Goal: Task Accomplishment & Management: Manage account settings

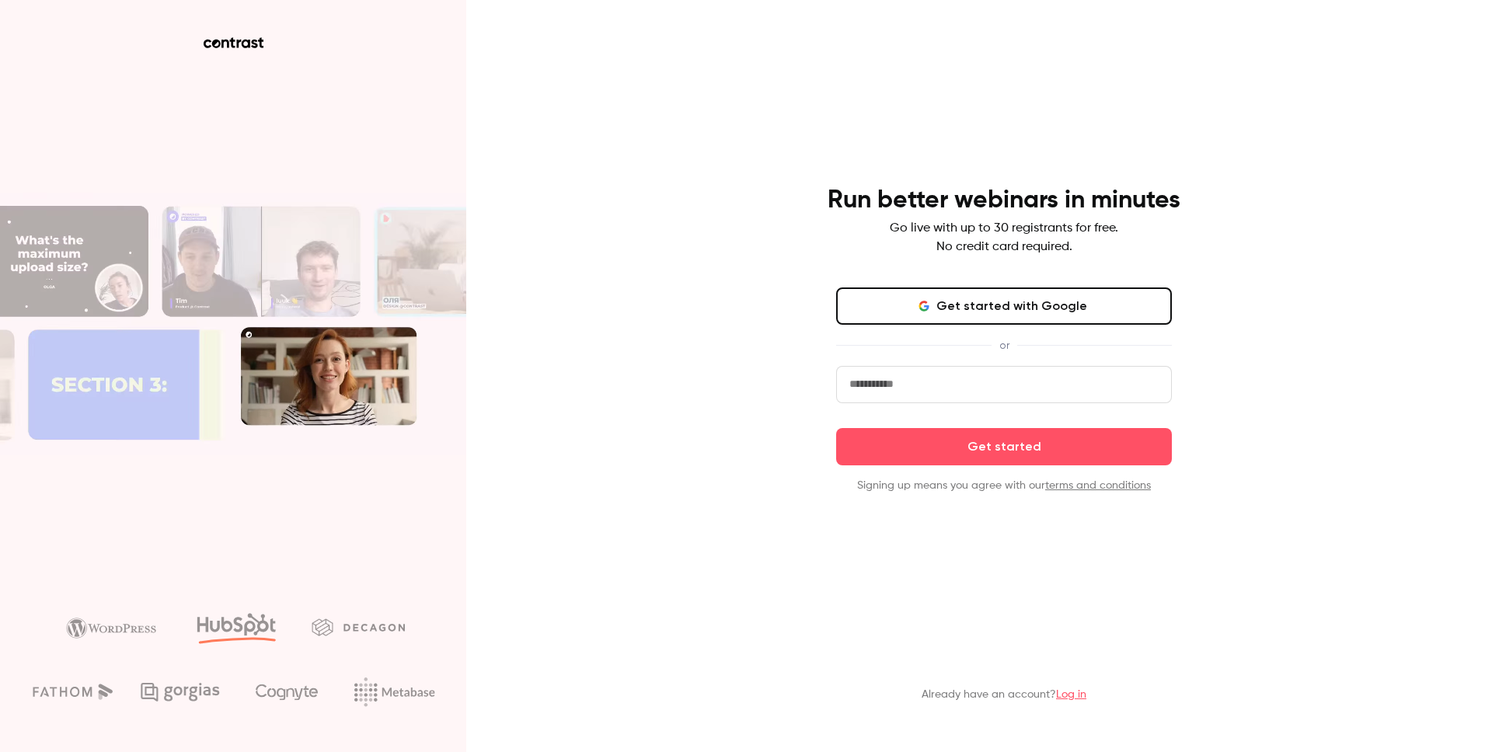
click at [1019, 305] on button "Get started with Google" at bounding box center [1004, 305] width 336 height 37
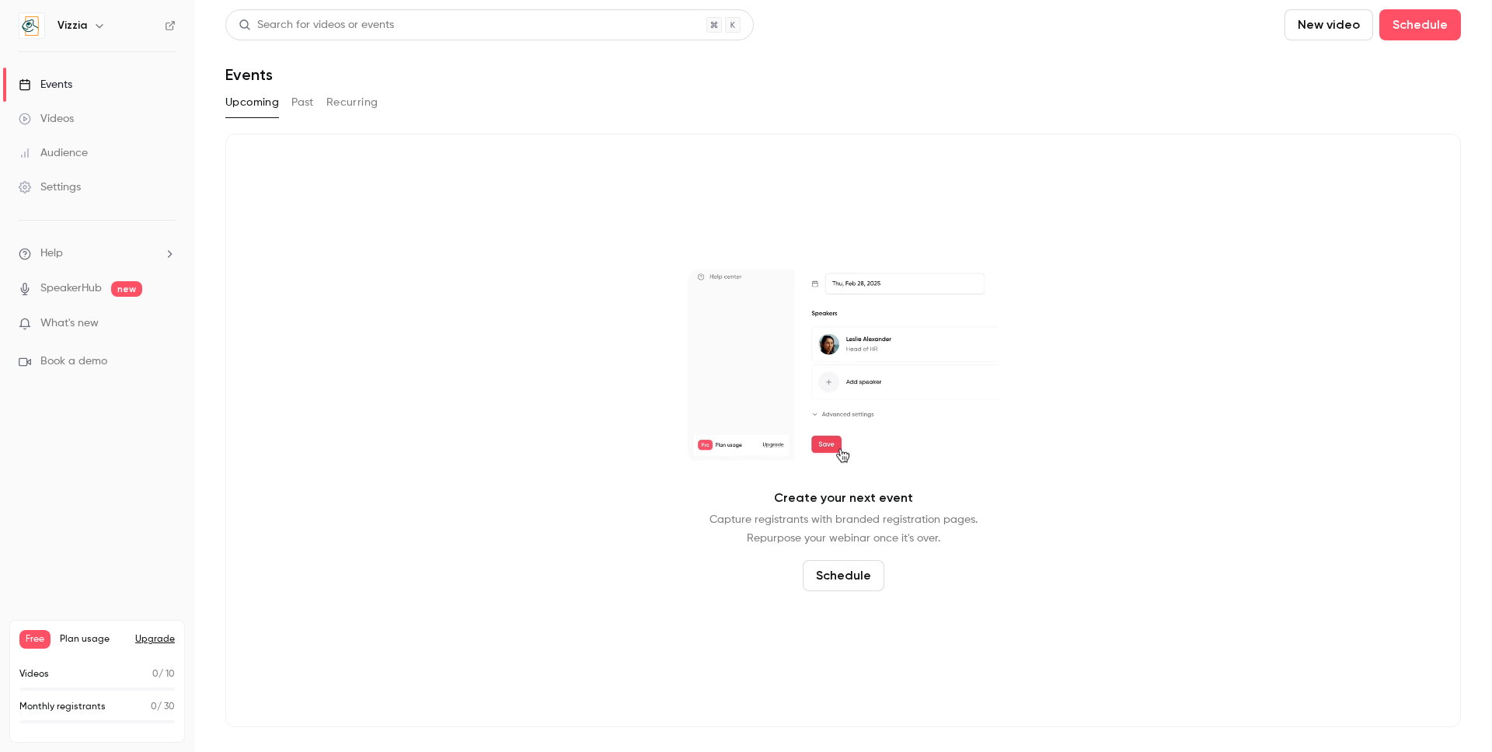
click at [823, 574] on button "Schedule" at bounding box center [844, 575] width 82 height 31
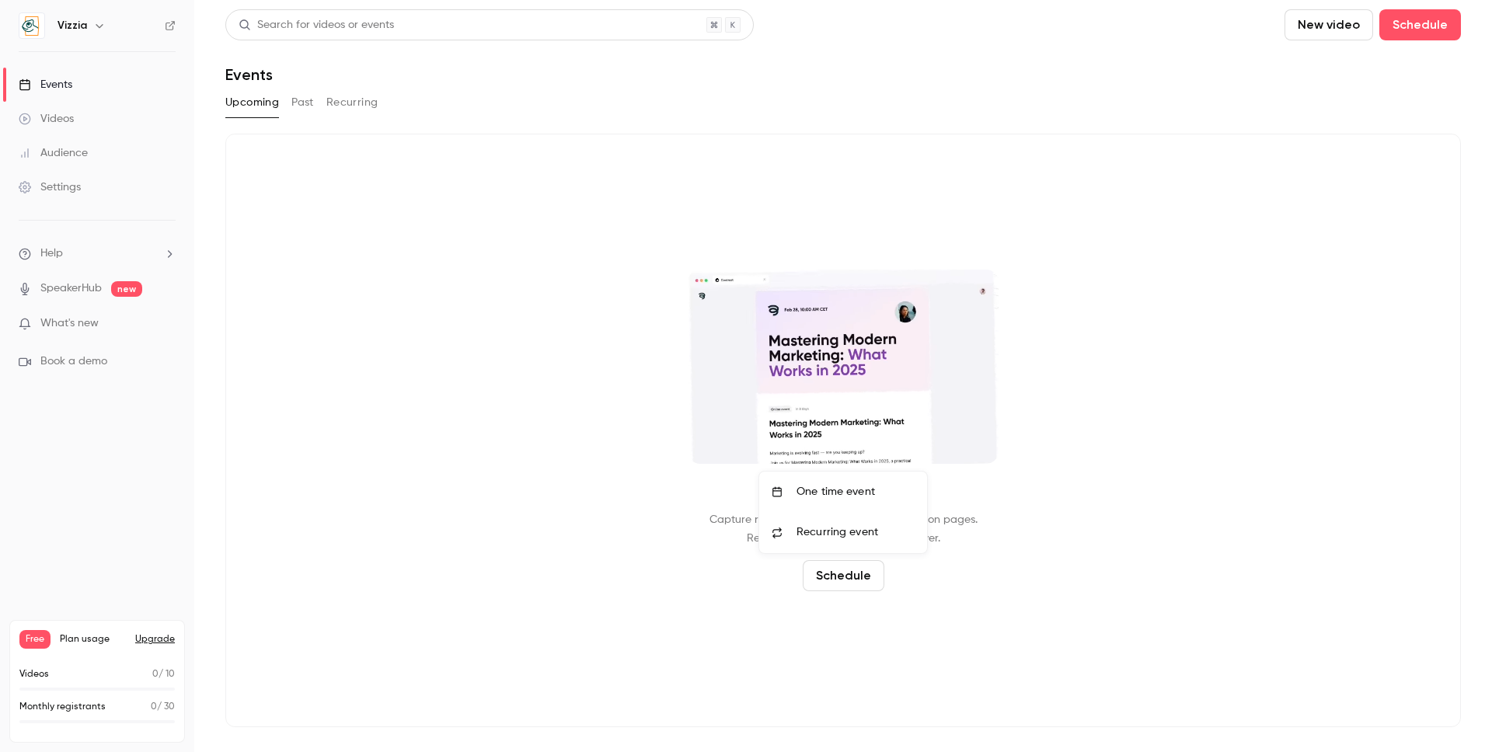
click at [828, 501] on li "One time event" at bounding box center [843, 492] width 168 height 40
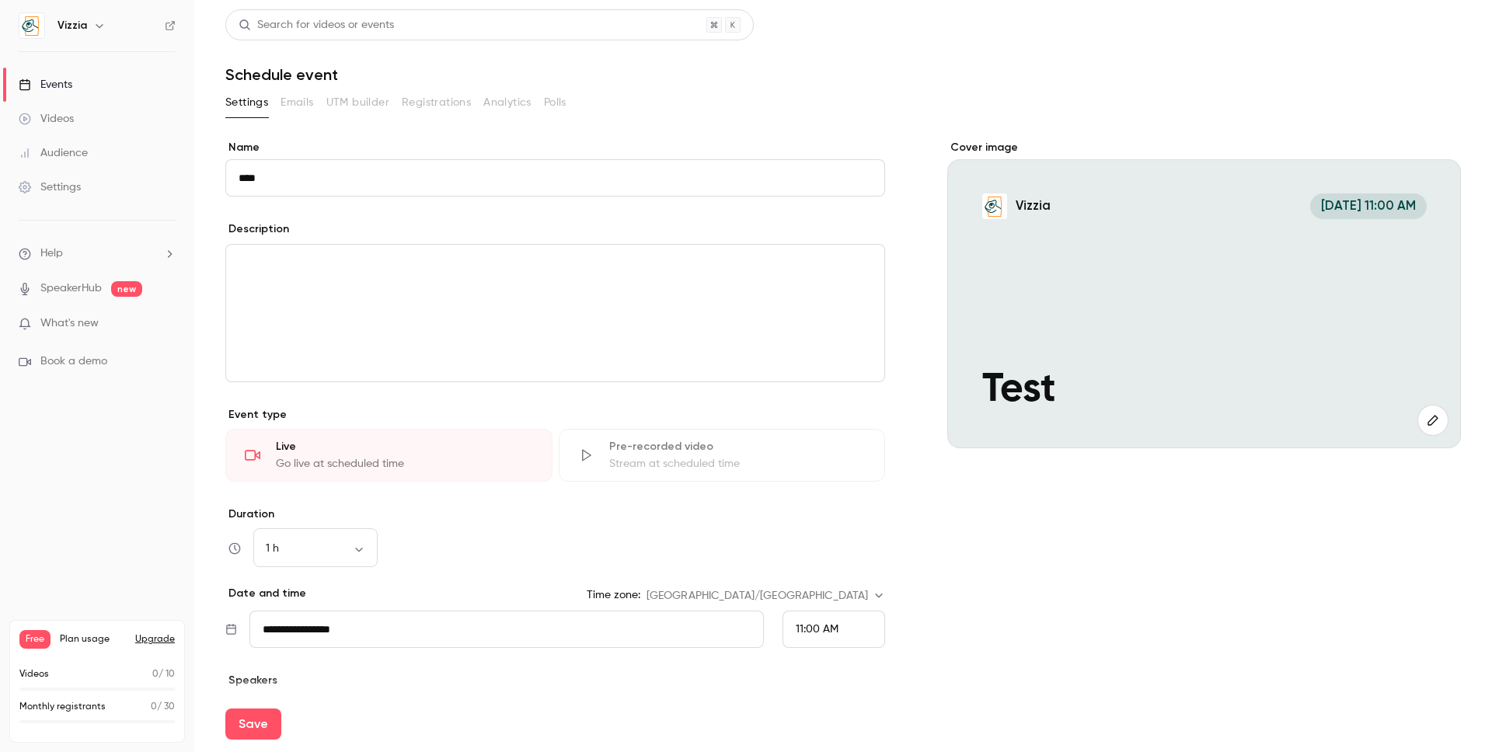
type input "****"
click at [263, 302] on div "editor" at bounding box center [555, 313] width 658 height 137
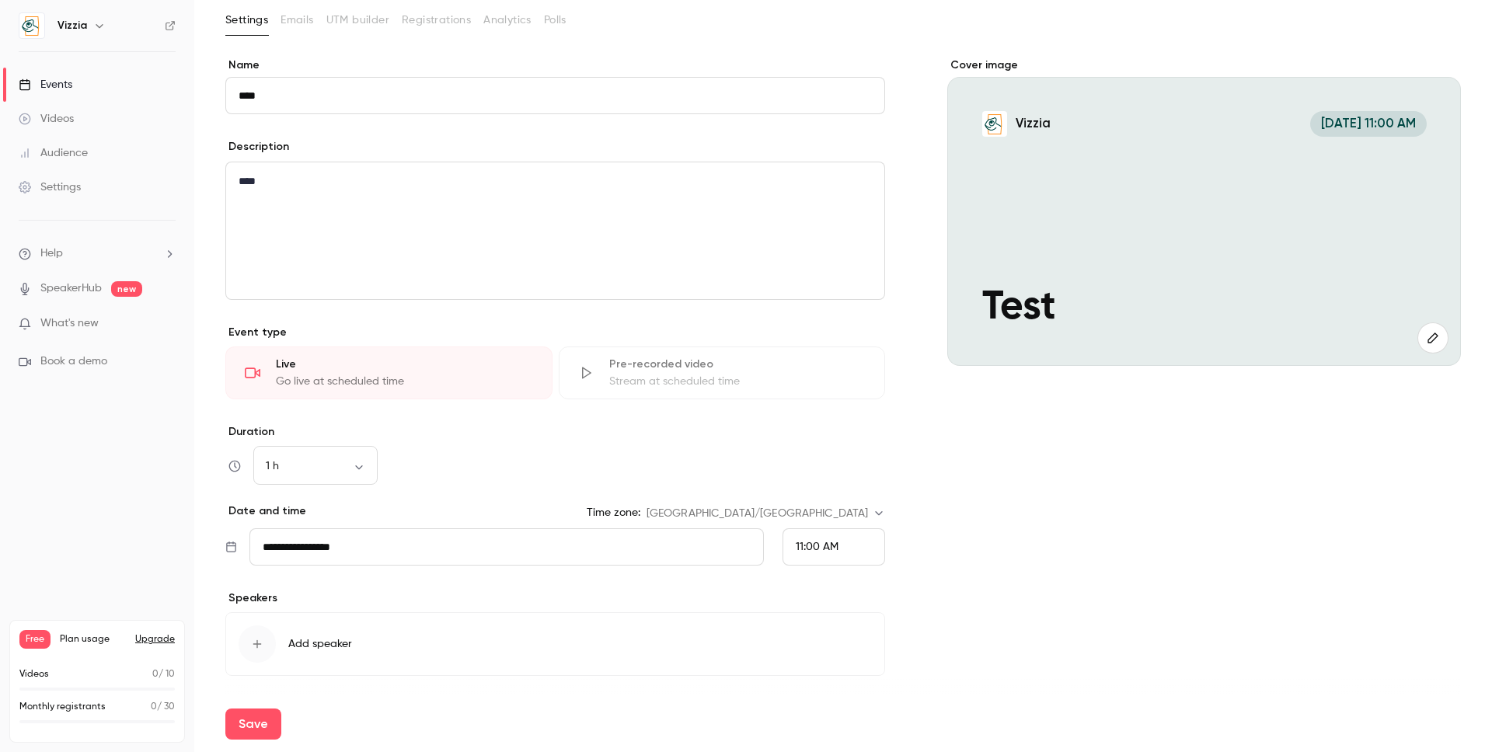
scroll to position [131, 0]
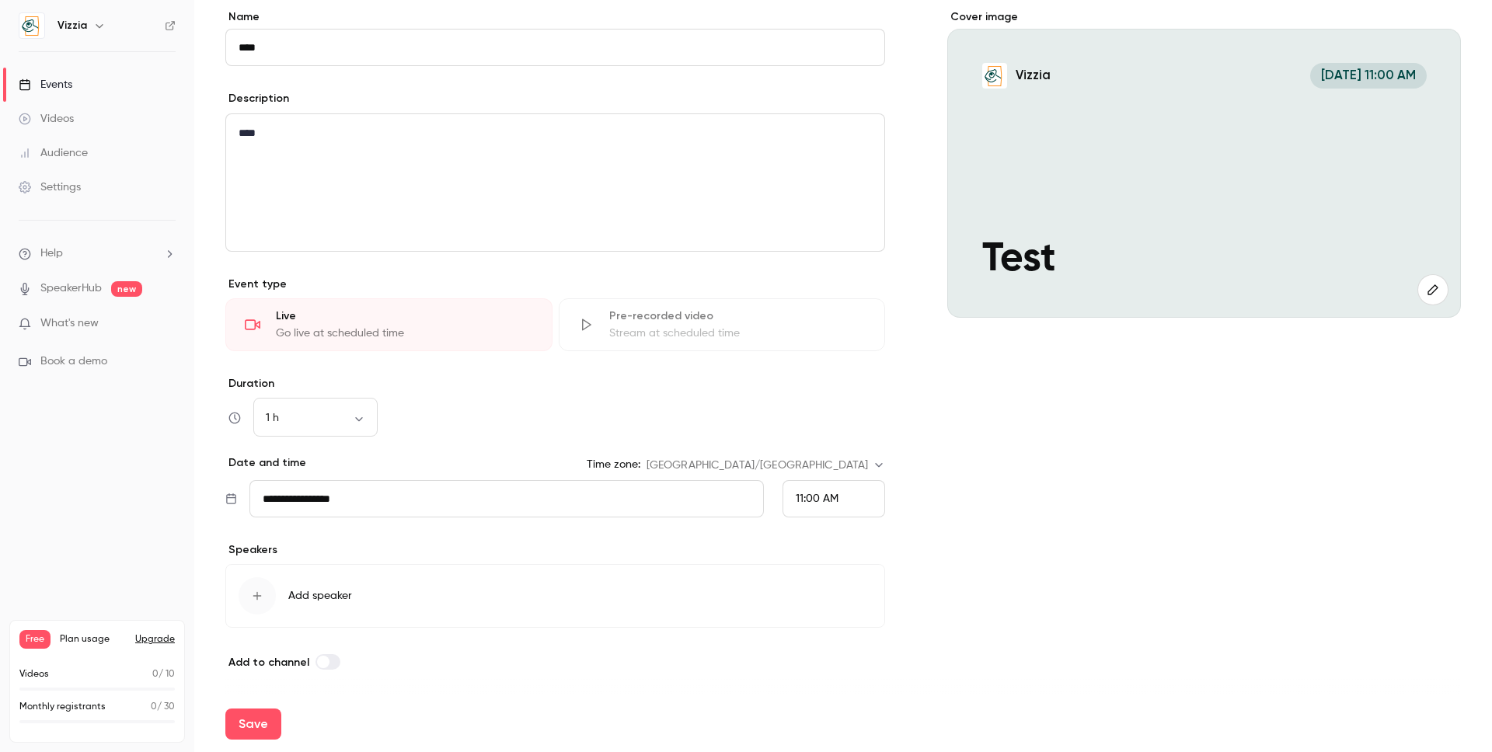
click at [810, 499] on span "11:00 AM" at bounding box center [817, 498] width 43 height 11
click at [825, 392] on li "11:15 AM" at bounding box center [827, 383] width 101 height 41
click at [270, 721] on button "Save" at bounding box center [253, 724] width 56 height 31
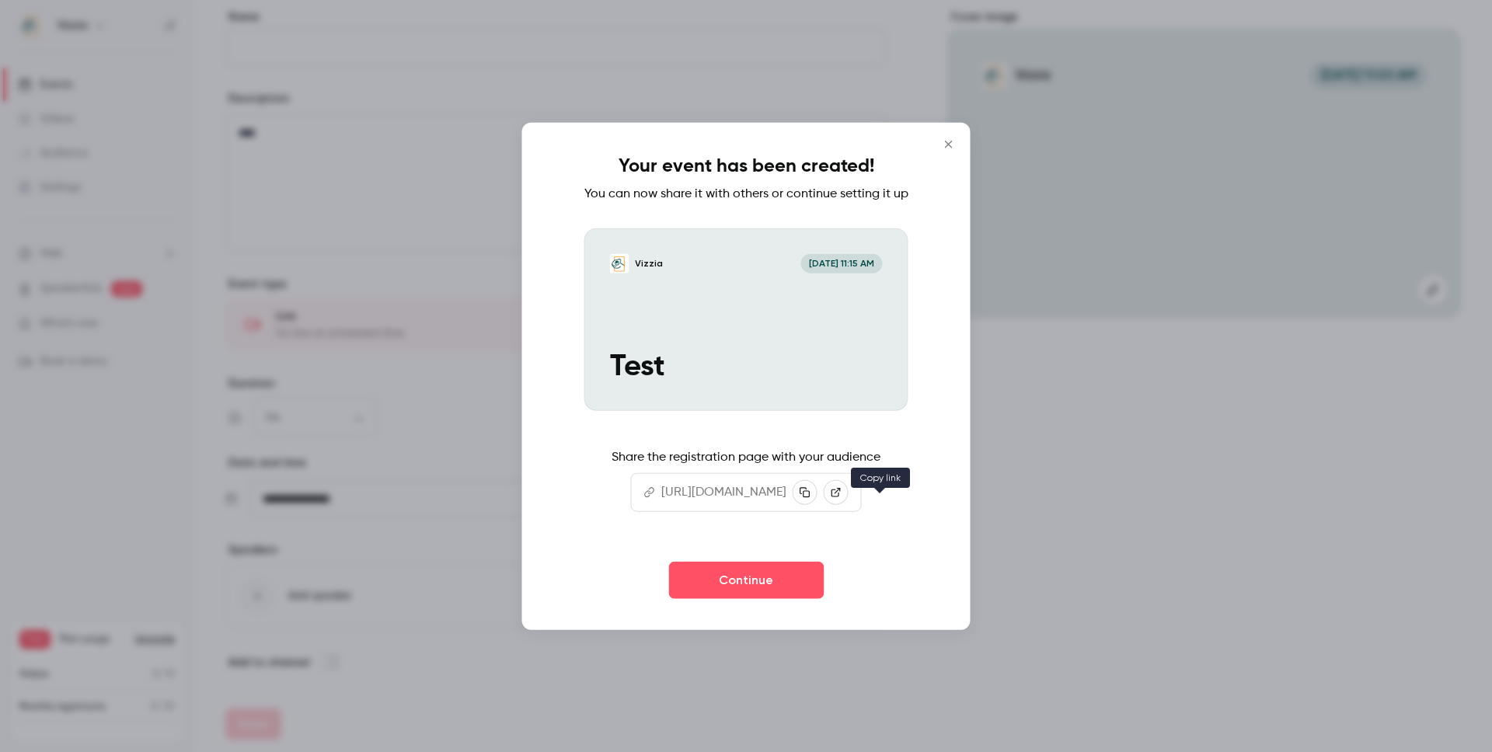
click at [810, 497] on icon "button" at bounding box center [805, 491] width 11 height 11
click at [748, 598] on button "Continue" at bounding box center [745, 579] width 155 height 37
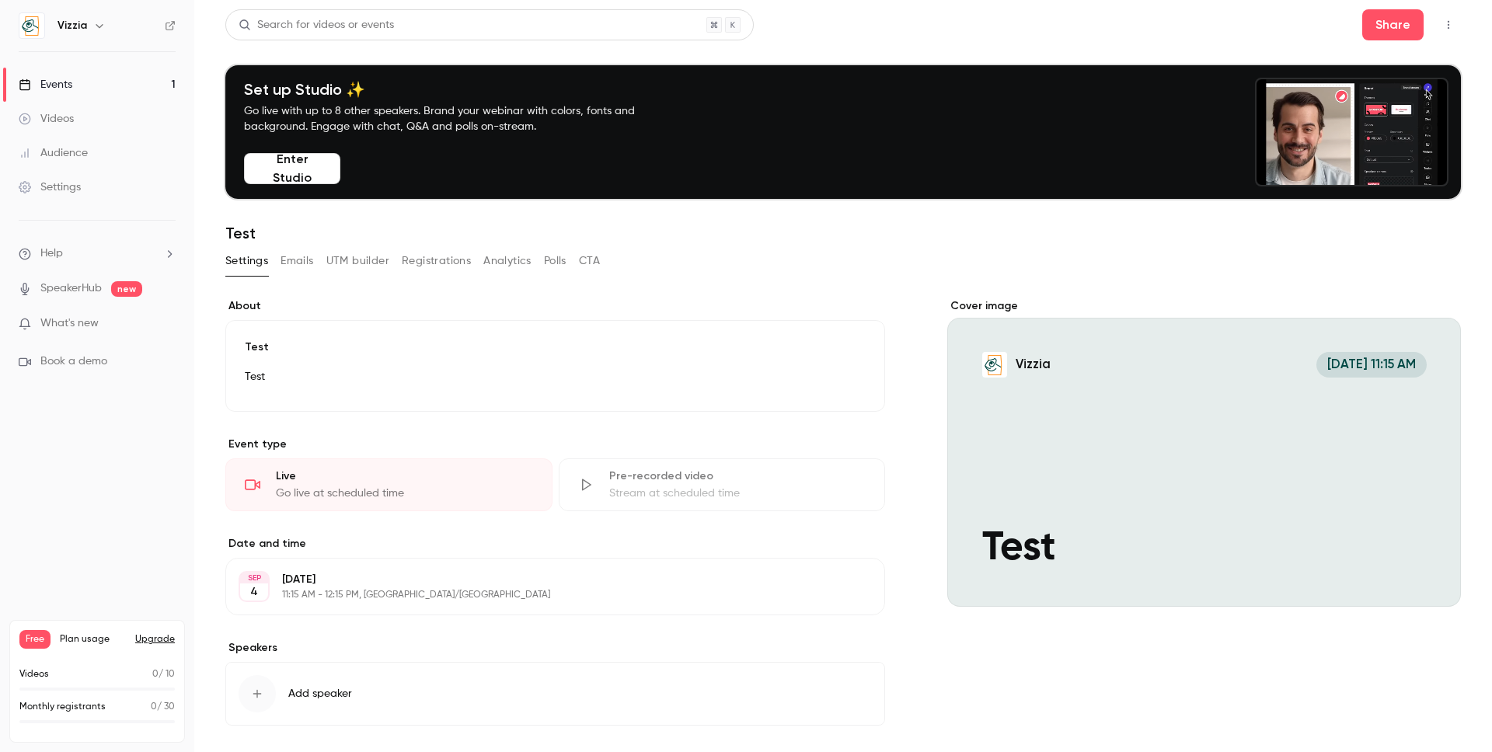
click at [78, 183] on div "Settings" at bounding box center [50, 187] width 62 height 16
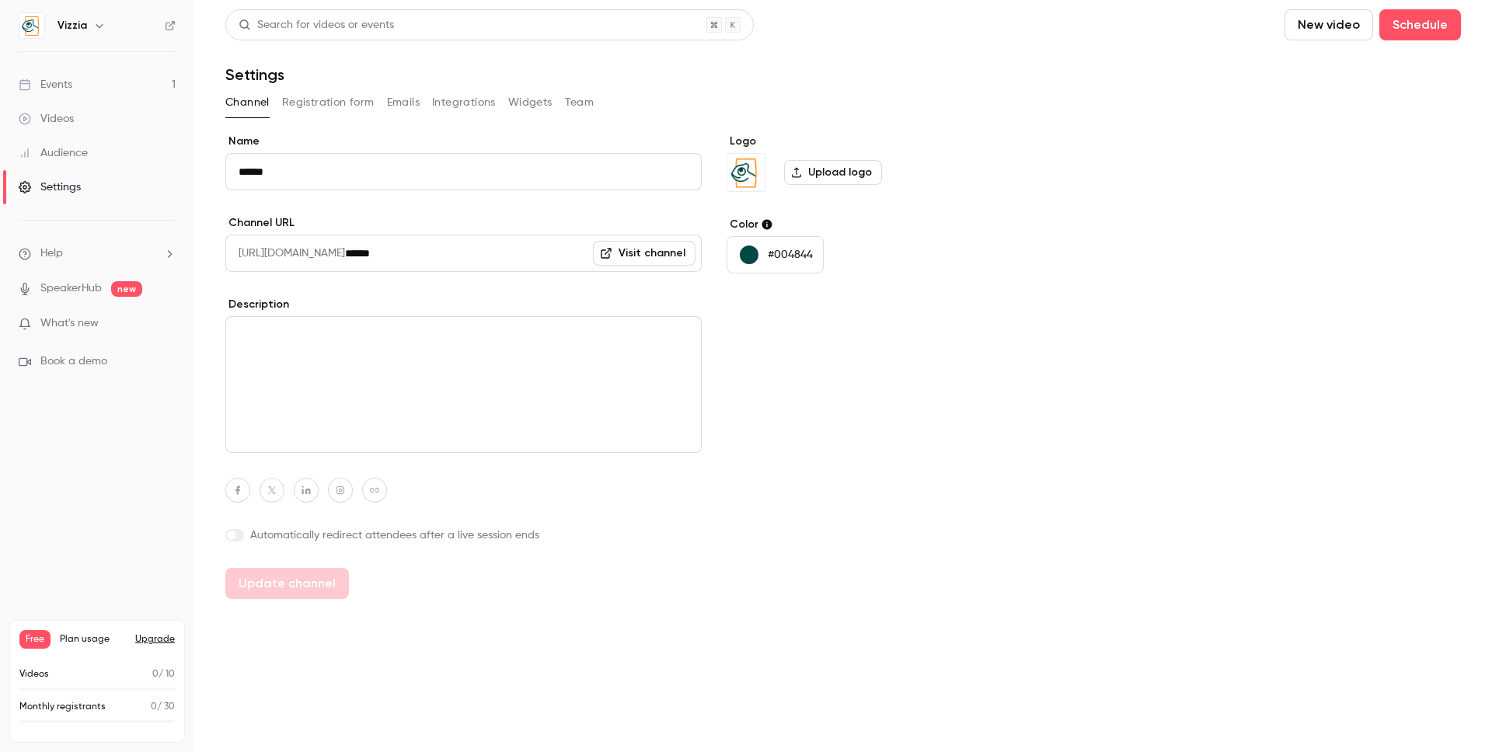
click at [318, 108] on button "Registration form" at bounding box center [328, 102] width 92 height 25
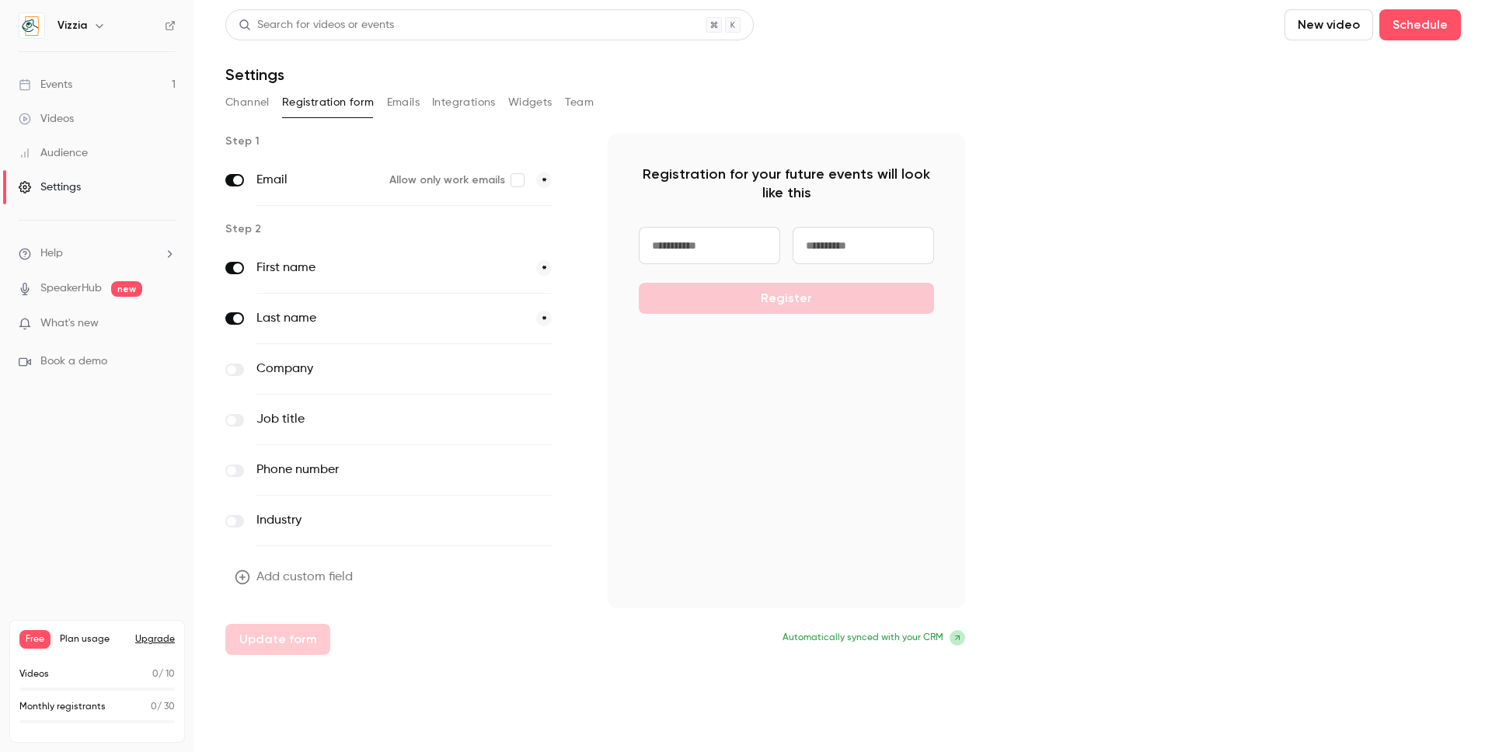
click at [156, 485] on nav "Vizzia Events 1 Videos Audience Settings Help SpeakerHub new What's new Book a …" at bounding box center [97, 376] width 194 height 752
click at [400, 116] on div "Channel Registration form Emails Integrations Widgets Team" at bounding box center [842, 105] width 1235 height 31
click at [392, 99] on button "Emails" at bounding box center [403, 102] width 33 height 25
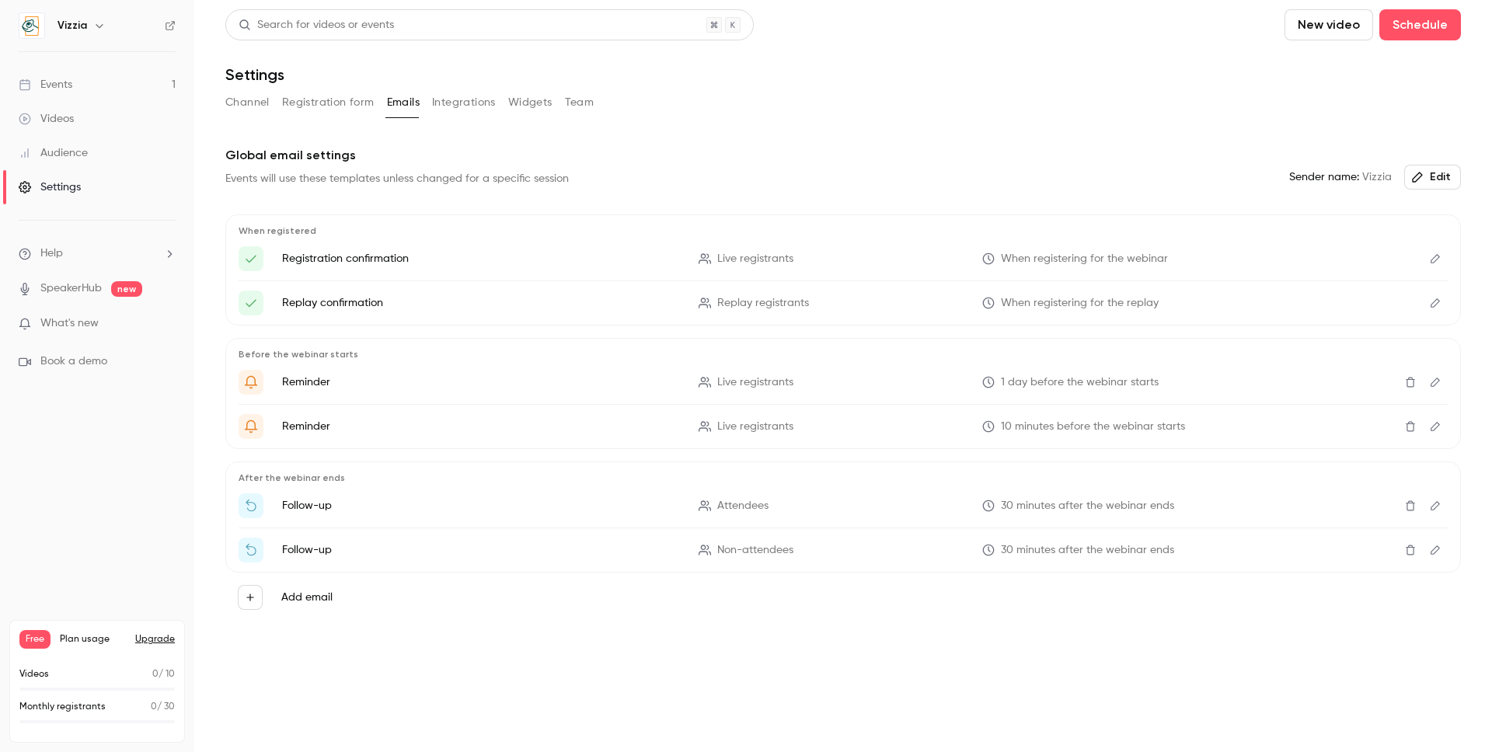
click at [254, 107] on button "Channel" at bounding box center [247, 102] width 44 height 25
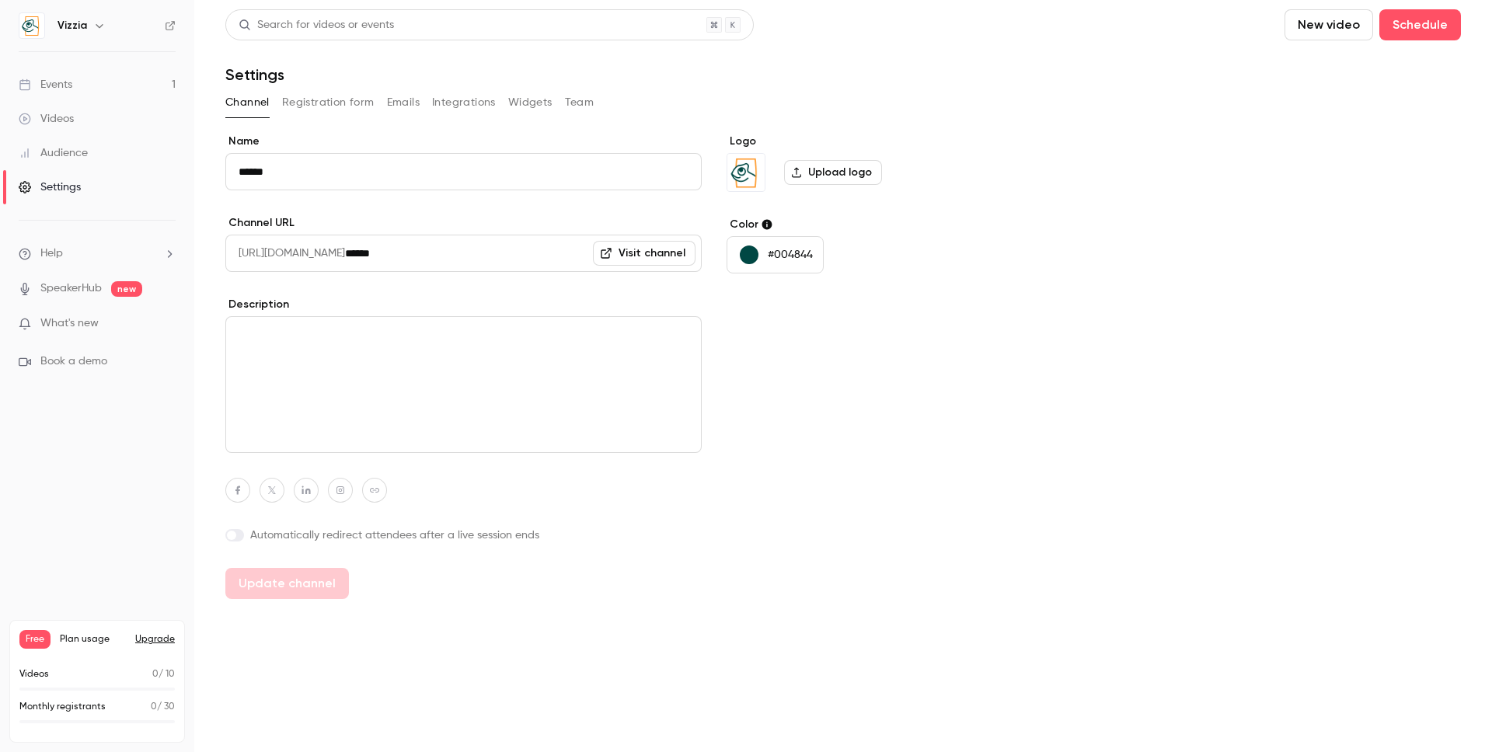
click at [469, 99] on button "Integrations" at bounding box center [464, 102] width 64 height 25
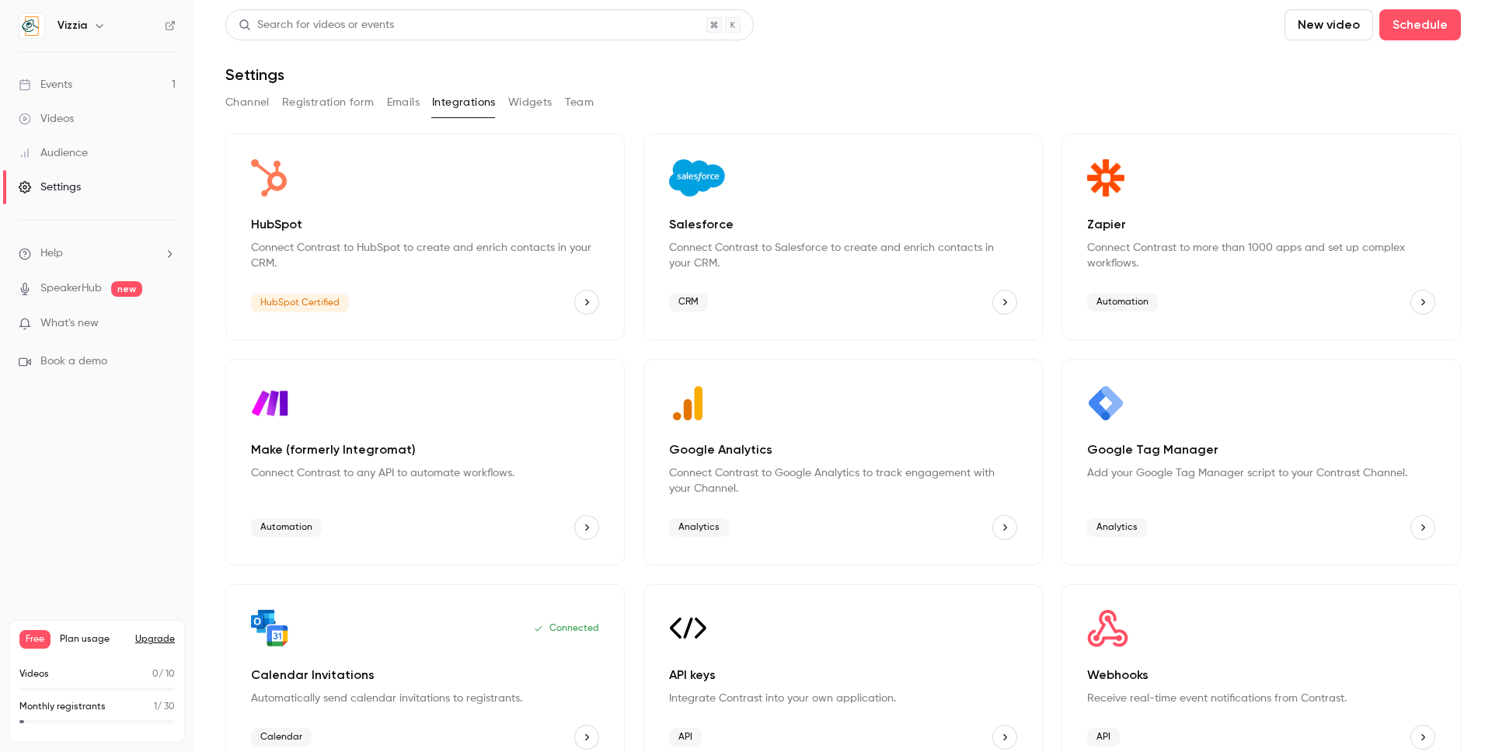
click at [400, 97] on button "Emails" at bounding box center [403, 102] width 33 height 25
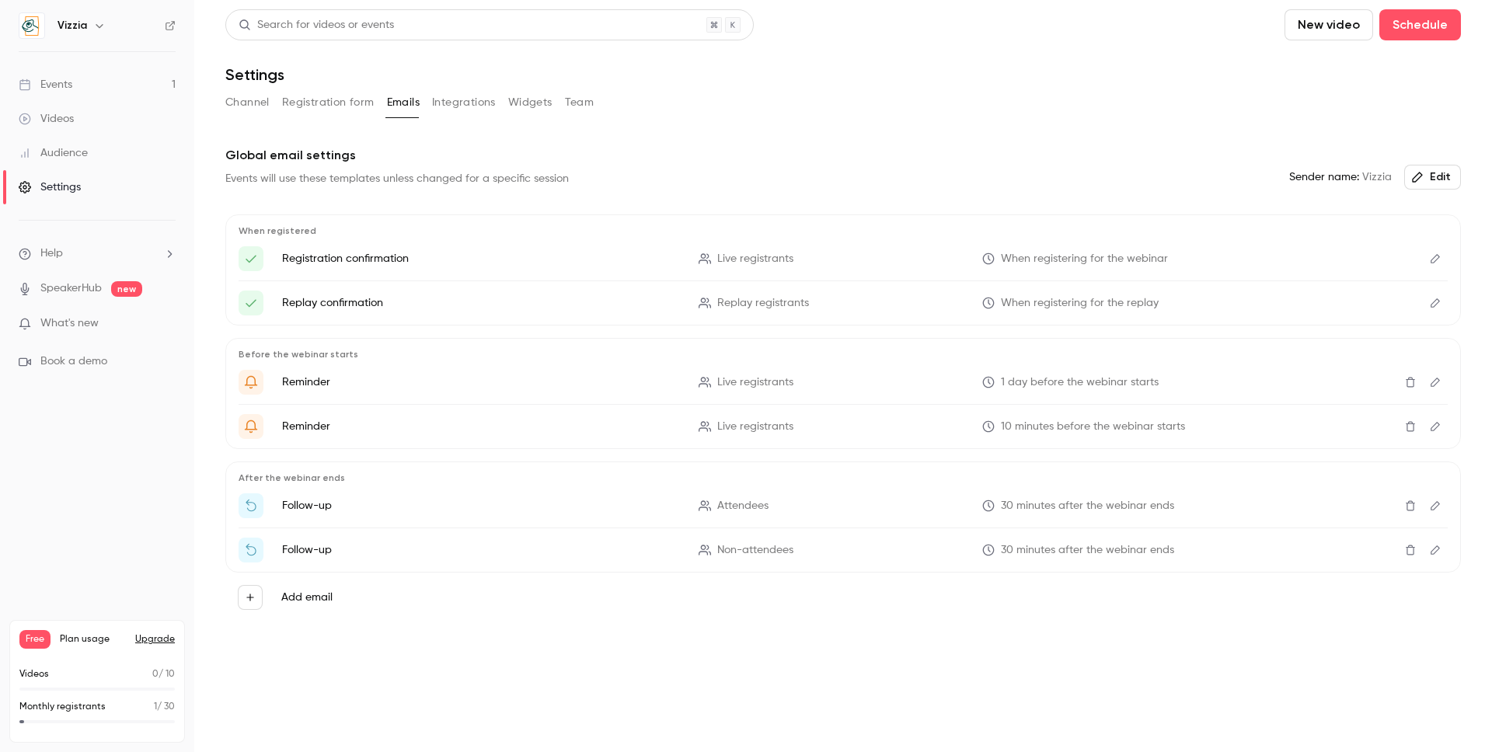
click at [546, 94] on button "Widgets" at bounding box center [530, 102] width 44 height 25
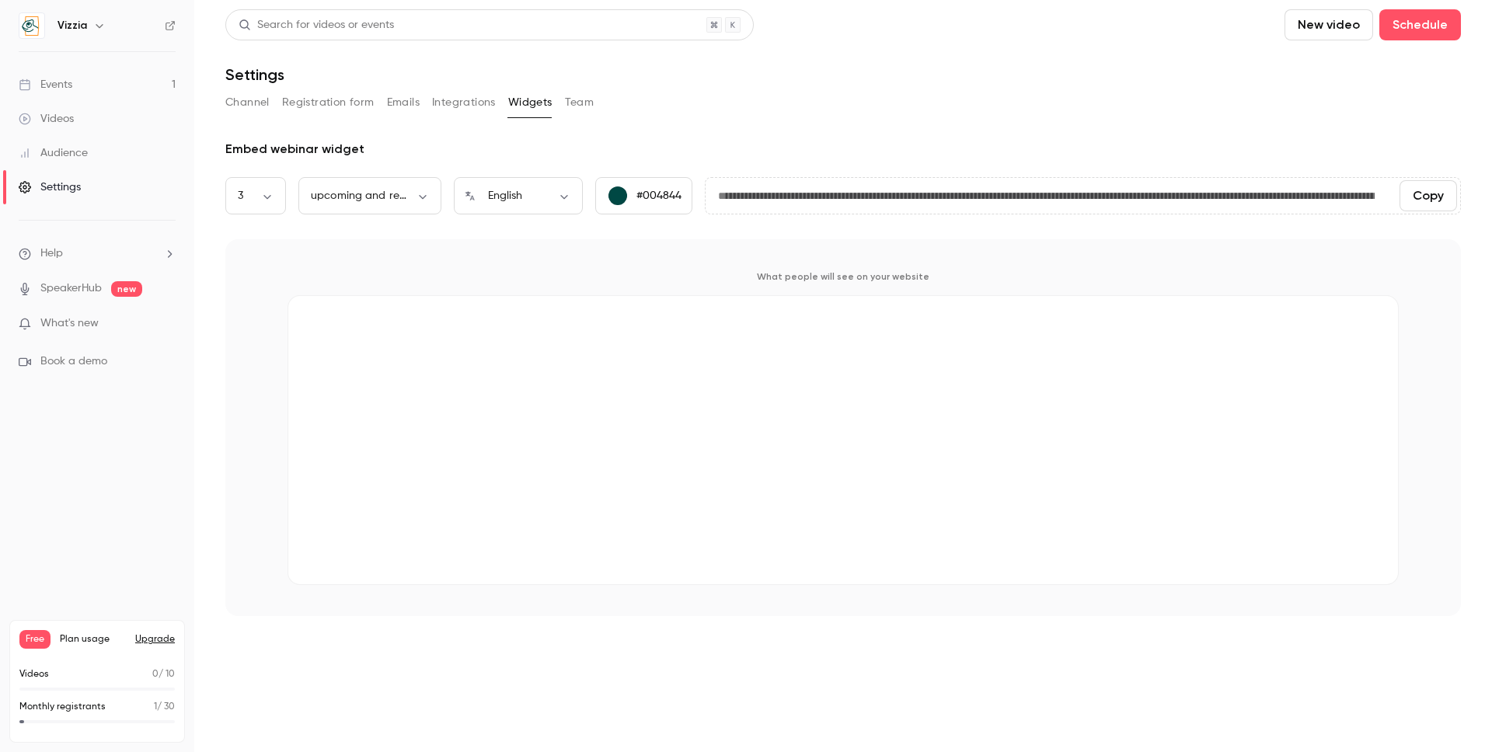
click at [593, 99] on div "Channel Registration form Emails Integrations Widgets Team" at bounding box center [842, 102] width 1235 height 25
click at [354, 106] on button "Registration form" at bounding box center [328, 102] width 92 height 25
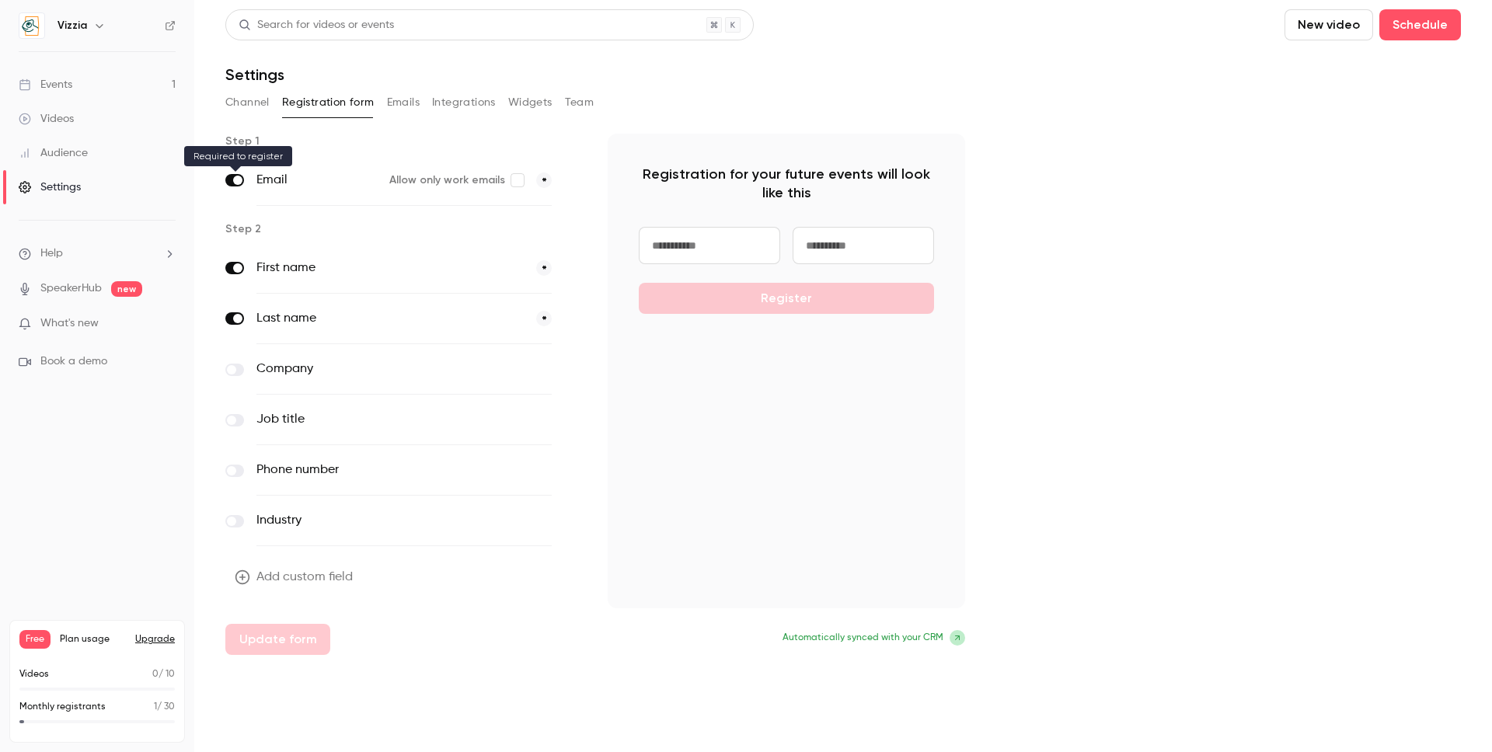
click at [234, 180] on span at bounding box center [237, 180] width 9 height 9
click at [239, 181] on span at bounding box center [237, 180] width 9 height 9
click at [575, 183] on span at bounding box center [573, 180] width 19 height 19
click at [542, 179] on span "*" at bounding box center [544, 180] width 16 height 16
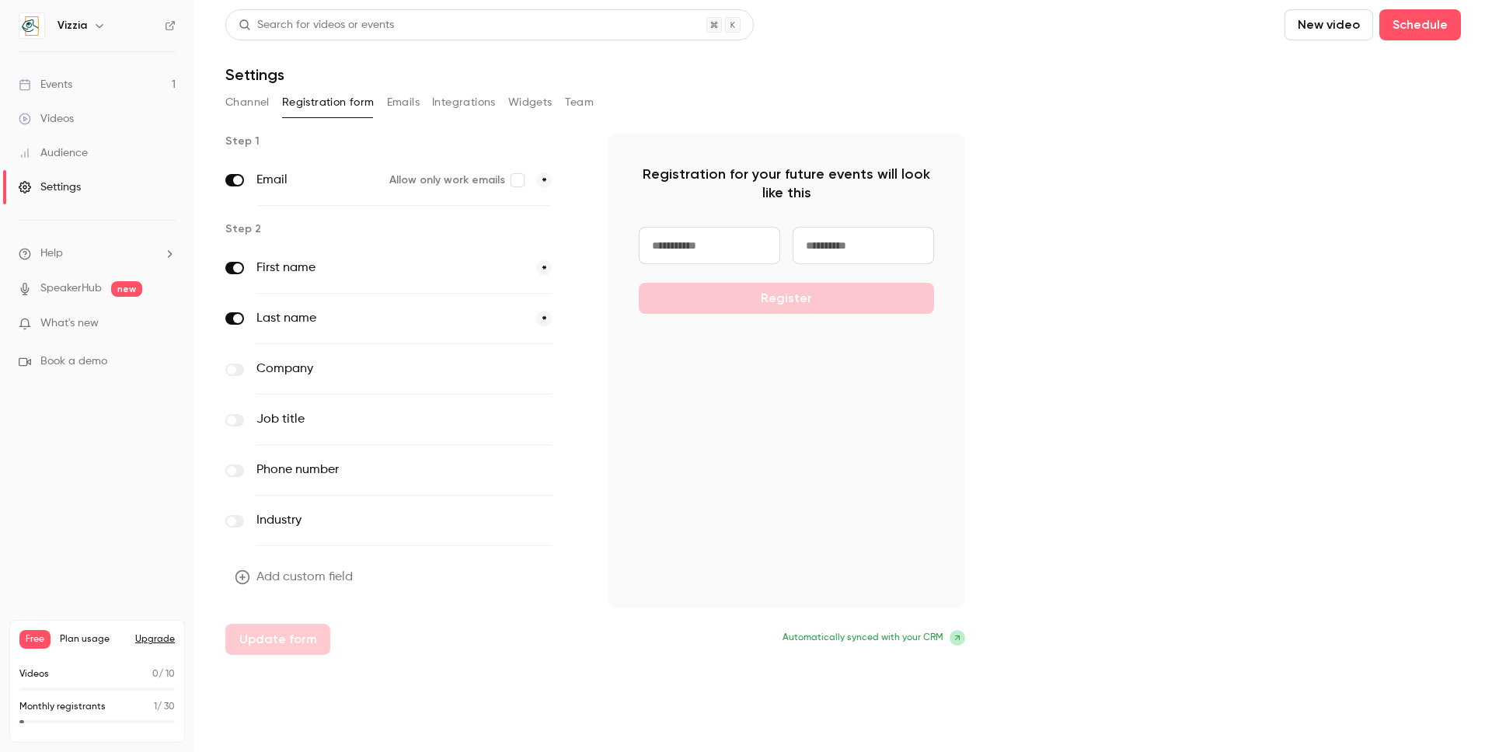
click at [542, 268] on span "*" at bounding box center [544, 268] width 16 height 16
click at [542, 312] on span "*" at bounding box center [544, 319] width 16 height 16
click at [235, 316] on span at bounding box center [237, 318] width 9 height 9
click at [83, 327] on span "What's new" at bounding box center [69, 323] width 58 height 16
click at [1191, 235] on div at bounding box center [746, 376] width 1492 height 752
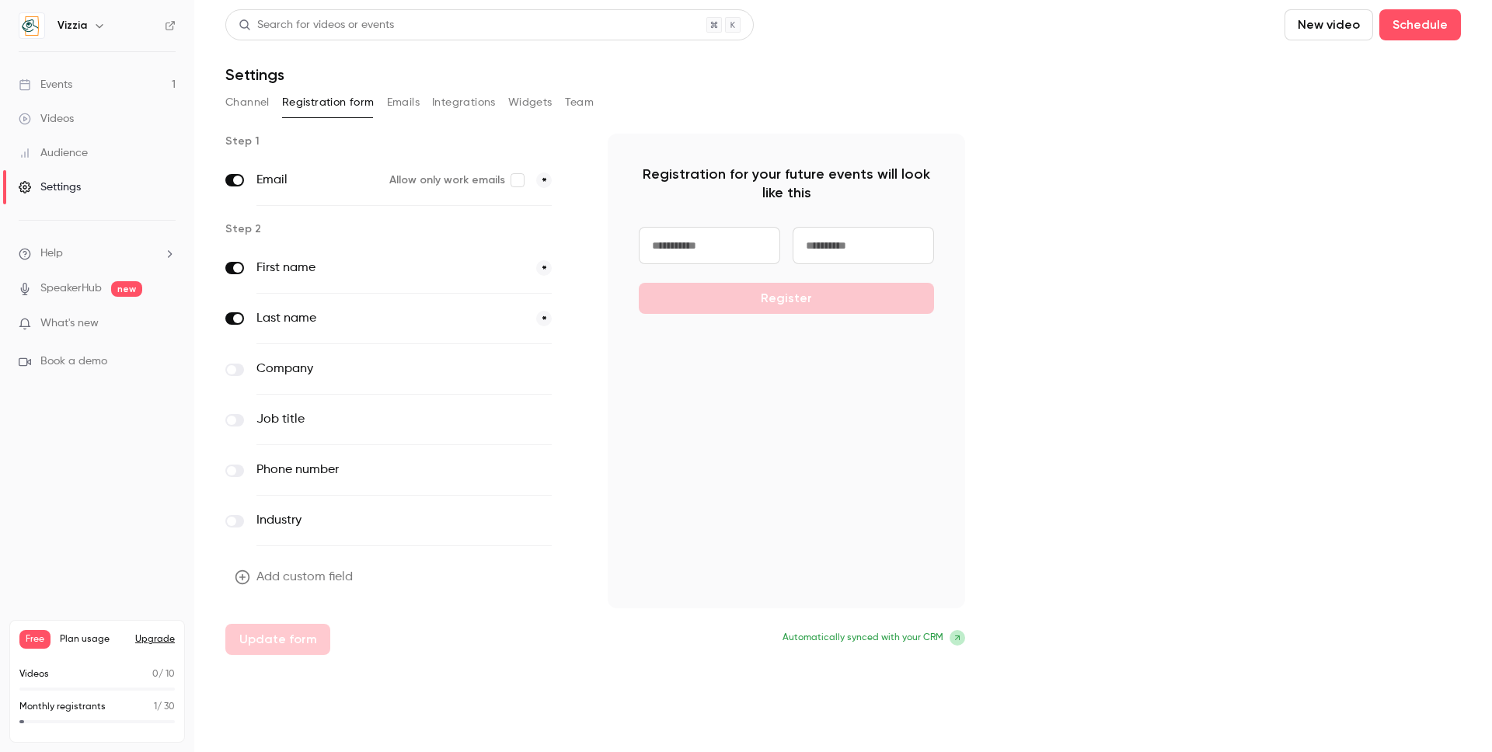
click at [405, 98] on button "Emails" at bounding box center [403, 102] width 33 height 25
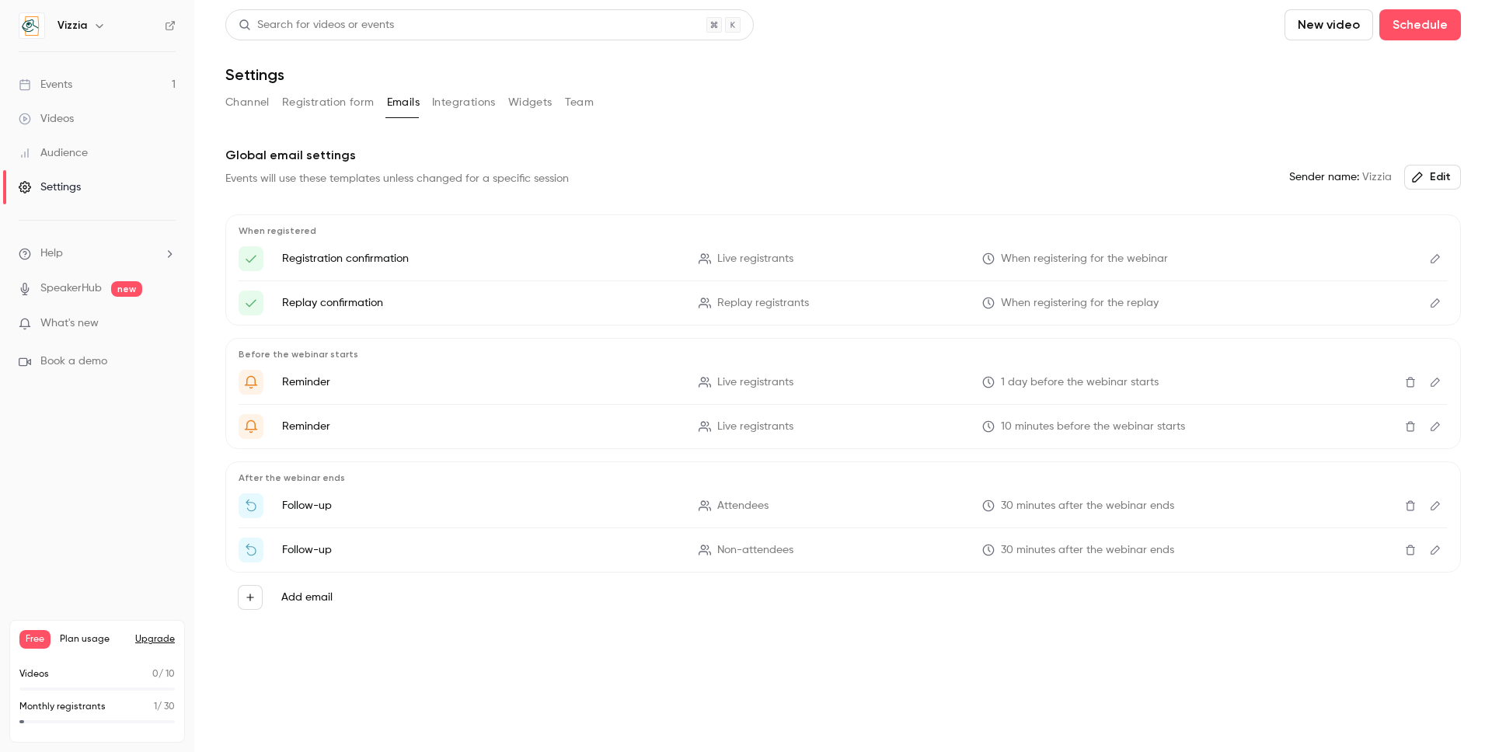
click at [463, 110] on button "Integrations" at bounding box center [464, 102] width 64 height 25
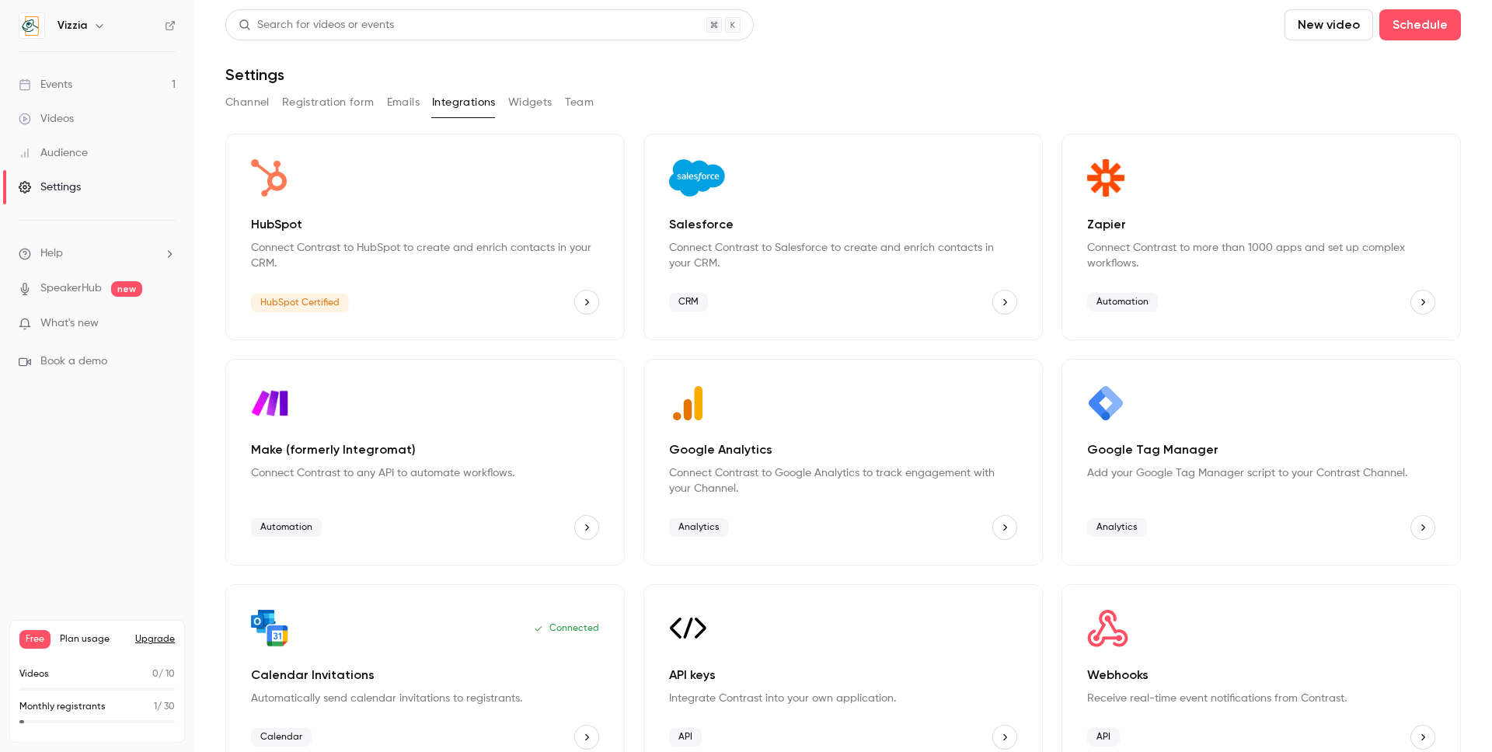
click at [404, 103] on button "Emails" at bounding box center [403, 102] width 33 height 25
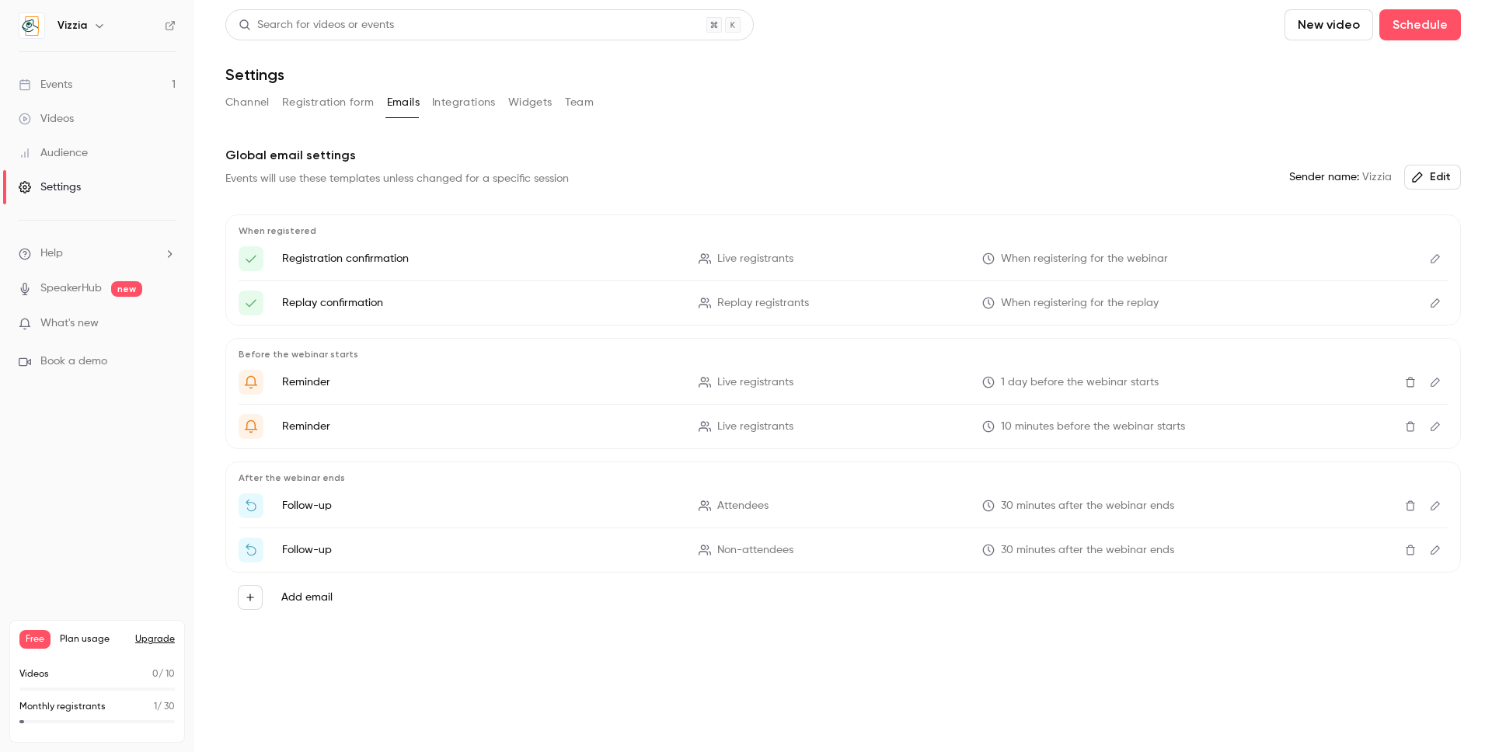
click at [312, 105] on button "Registration form" at bounding box center [328, 102] width 92 height 25
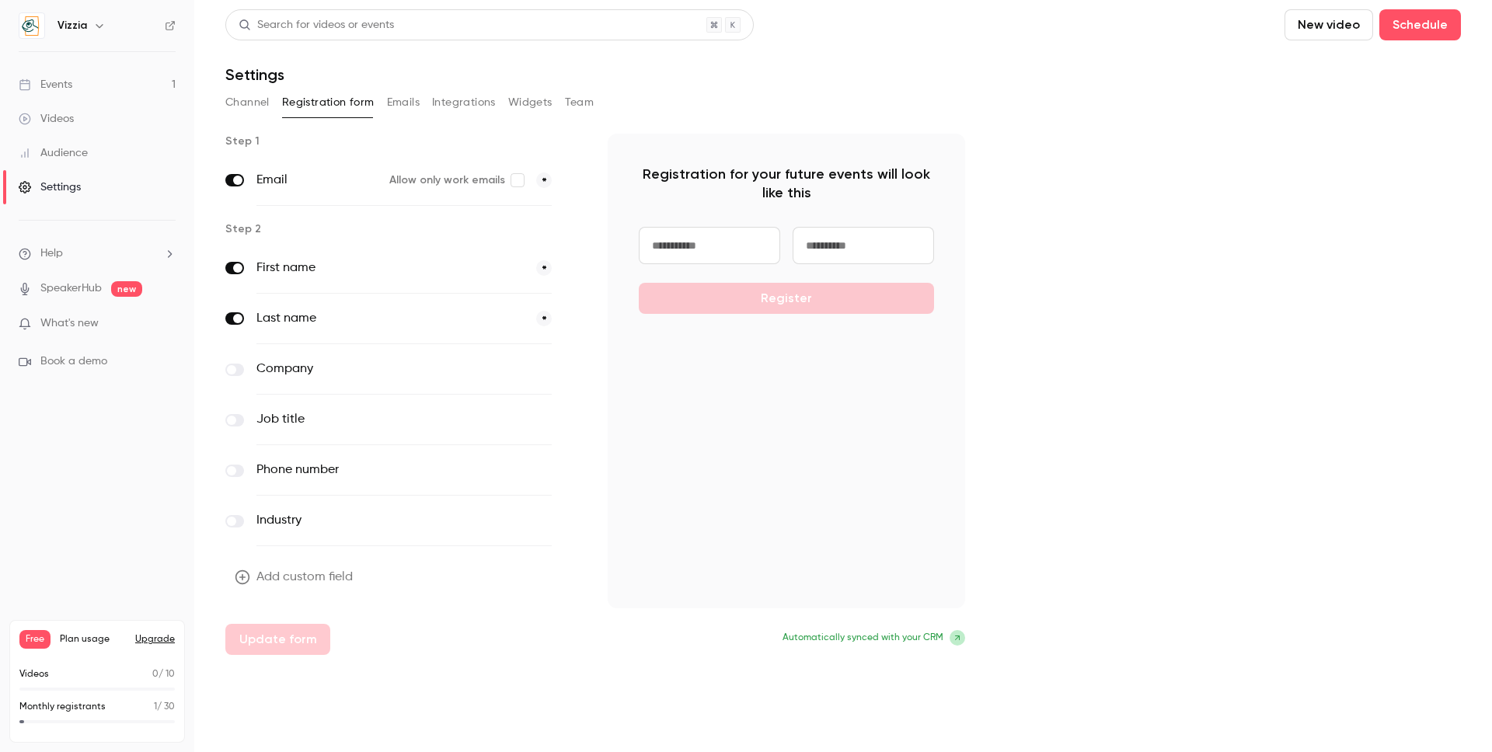
click at [249, 103] on button "Channel" at bounding box center [247, 102] width 44 height 25
